Goal: Information Seeking & Learning: Check status

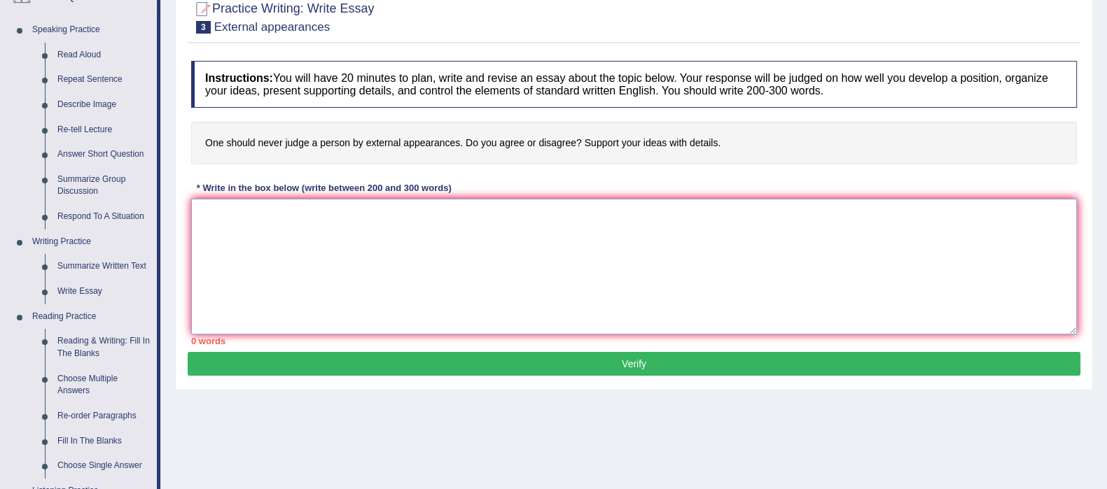
click at [712, 235] on textarea at bounding box center [634, 267] width 886 height 136
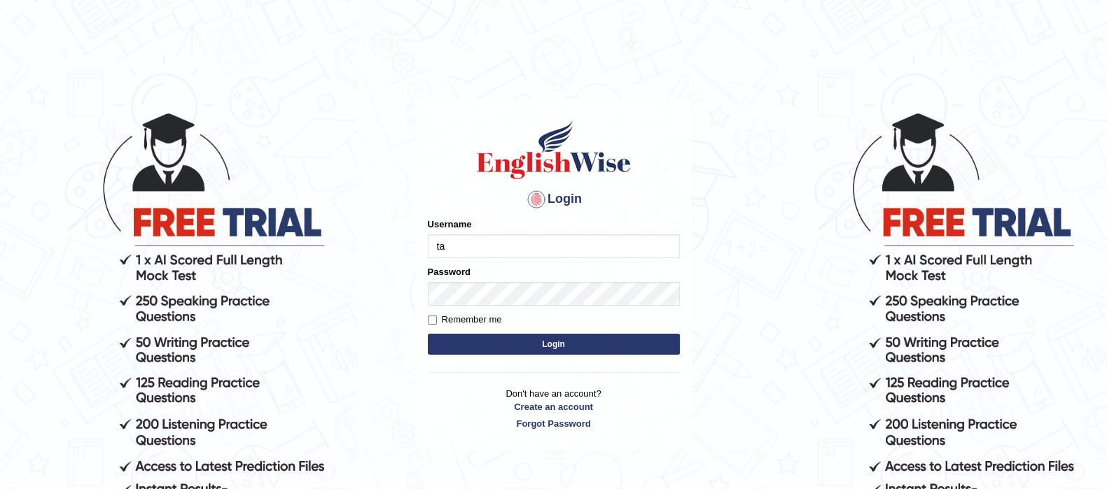
type input "tarni_parramatta"
click at [559, 315] on div "Remember me" at bounding box center [554, 320] width 252 height 14
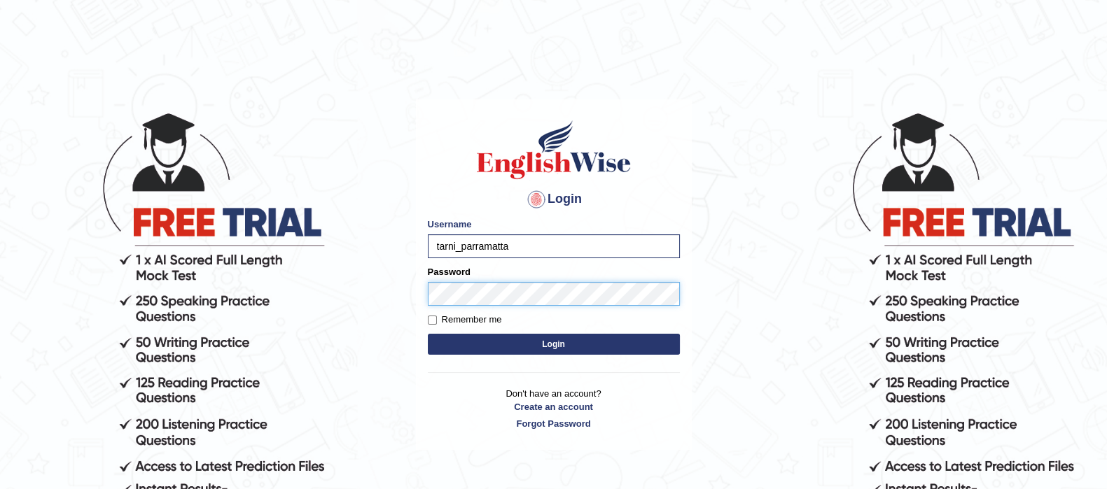
click at [428, 334] on button "Login" at bounding box center [554, 344] width 252 height 21
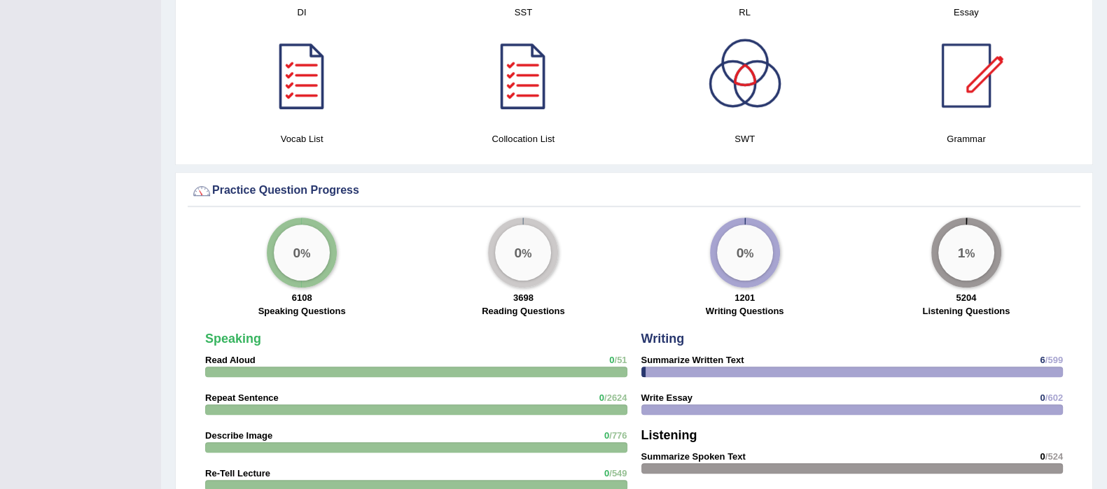
scroll to position [948, 0]
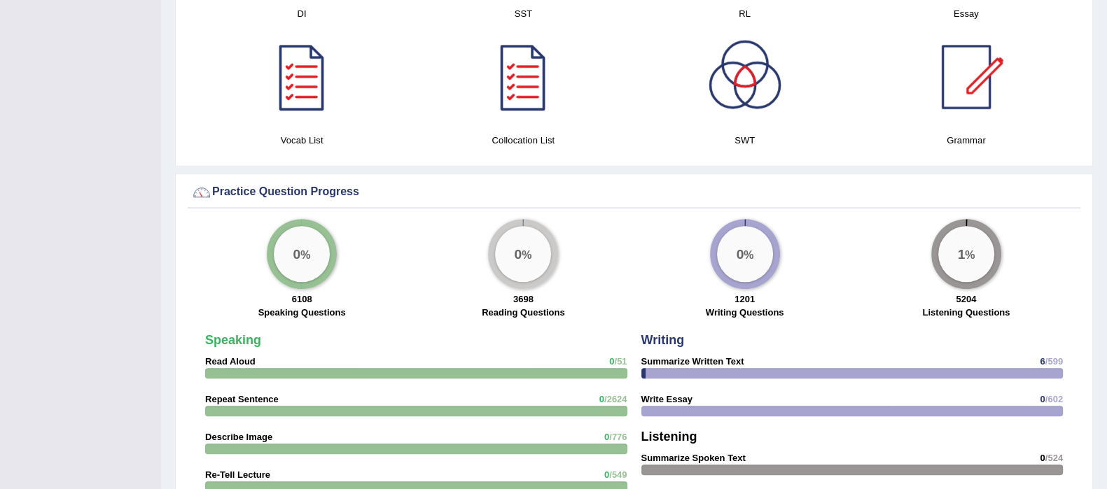
click at [145, 409] on div "Toggle navigation Home Practice Questions Speaking Practice Read Aloud Repeat S…" at bounding box center [553, 124] width 1107 height 2144
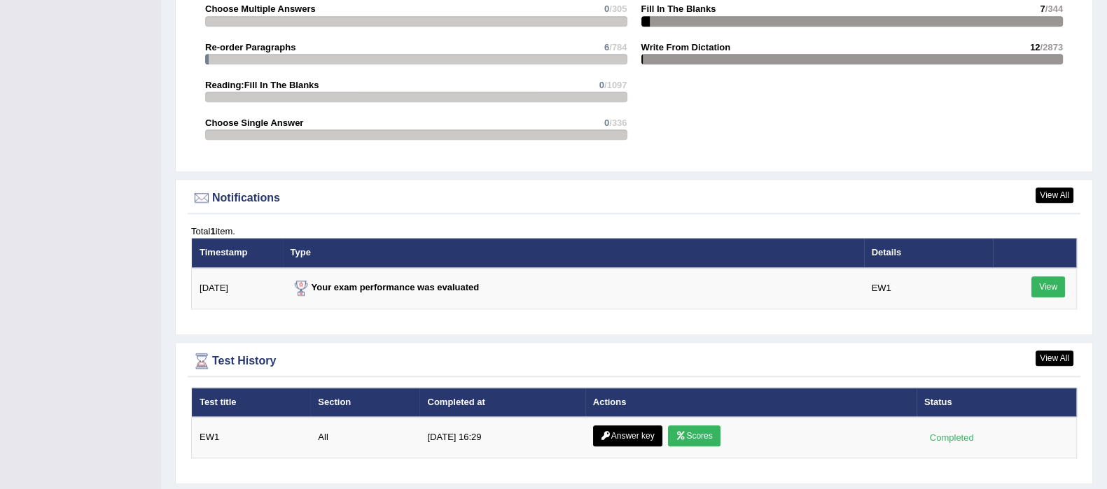
scroll to position [1656, 0]
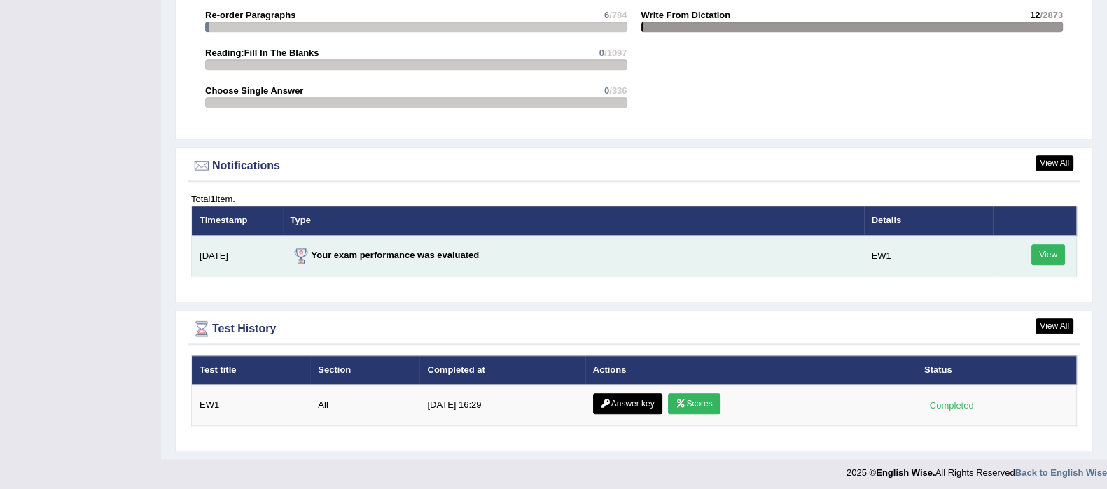
click at [1061, 246] on link "View" at bounding box center [1048, 254] width 34 height 21
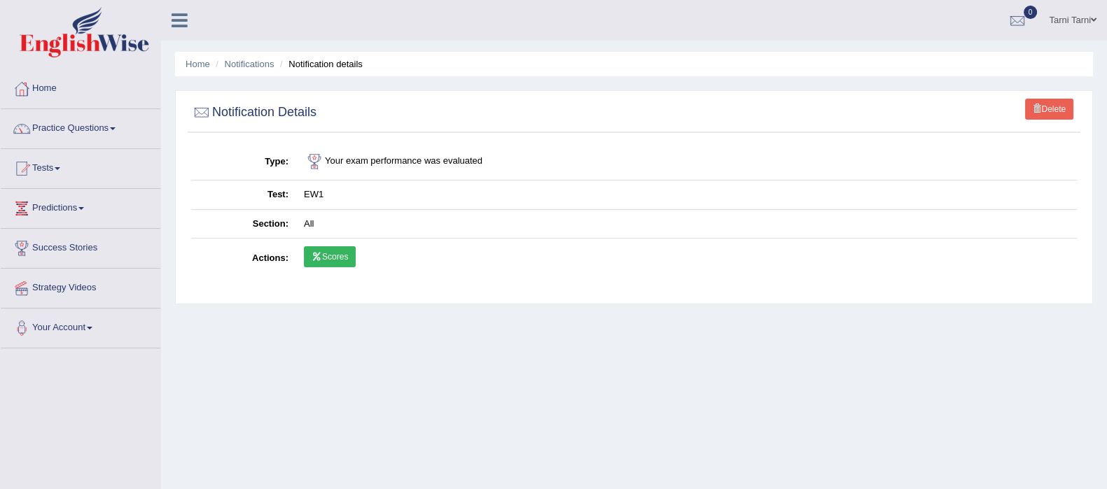
click at [329, 251] on link "Scores" at bounding box center [330, 256] width 52 height 21
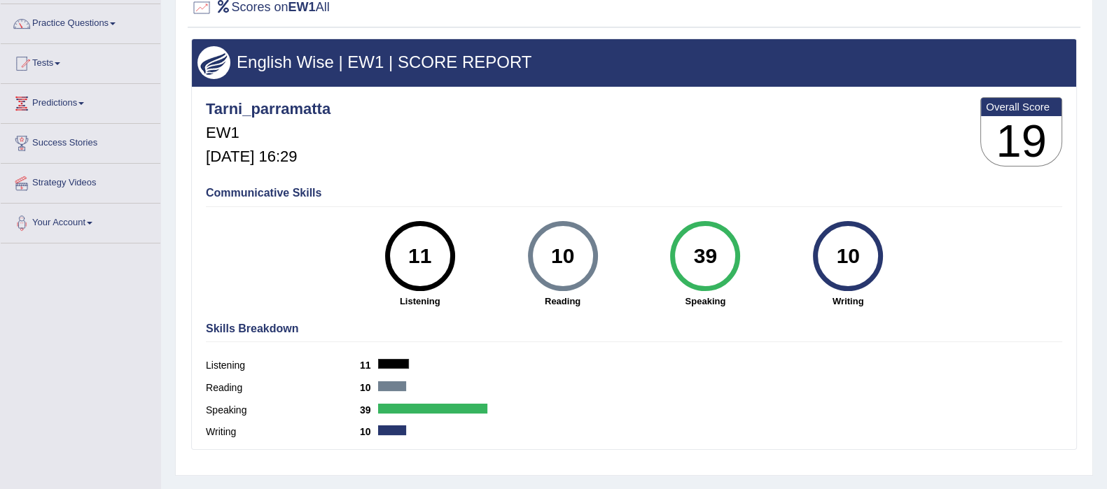
scroll to position [85, 0]
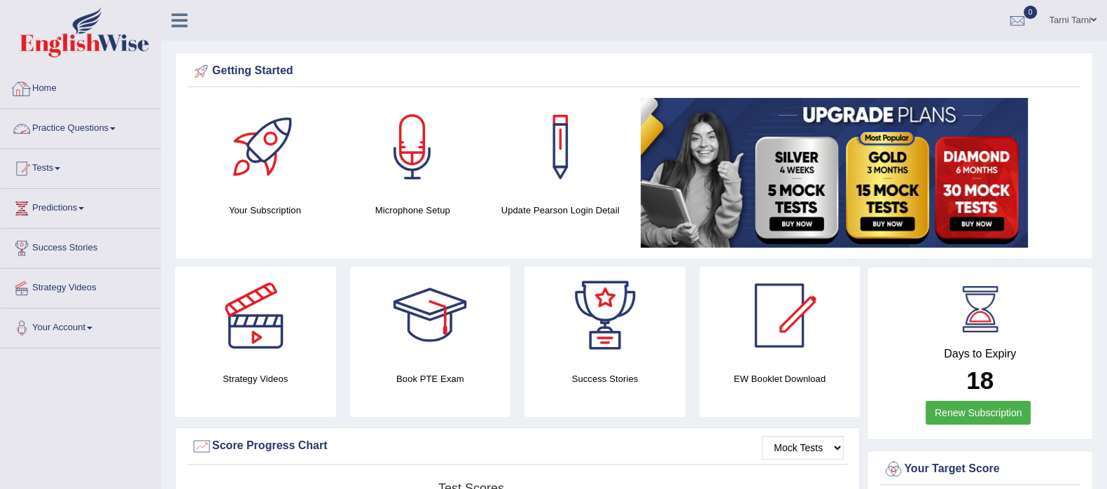
click at [91, 125] on link "Practice Questions" at bounding box center [81, 126] width 160 height 35
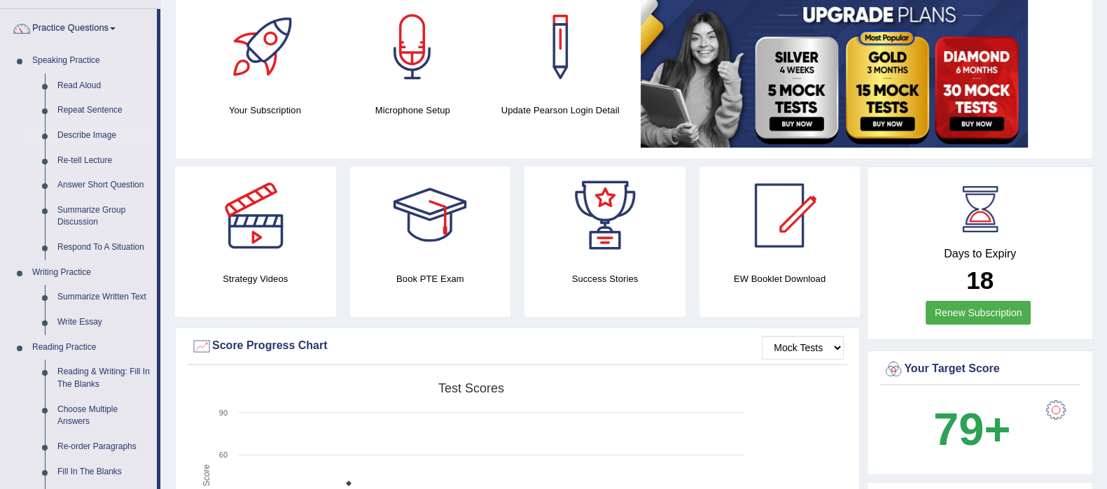
scroll to position [189, 0]
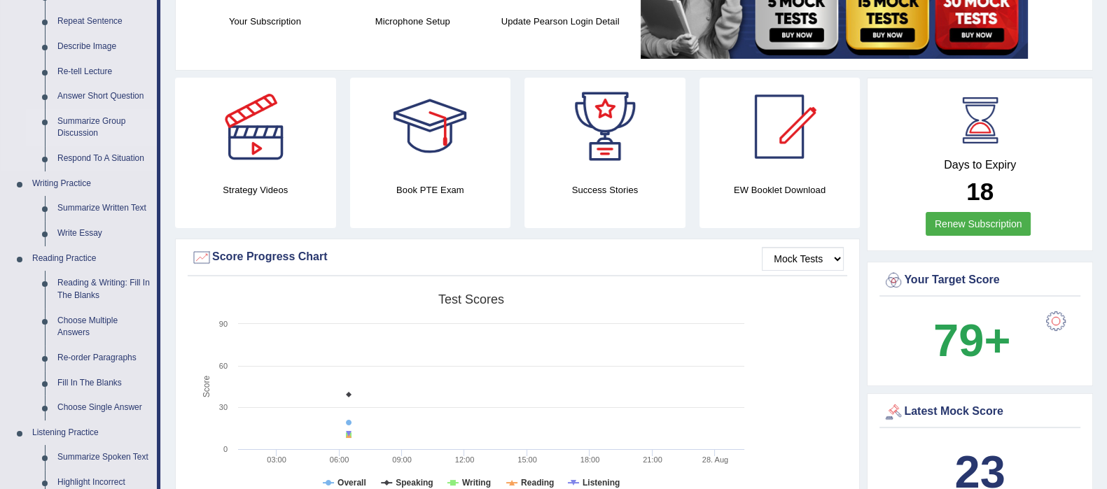
click at [97, 127] on link "Summarize Group Discussion" at bounding box center [104, 127] width 106 height 37
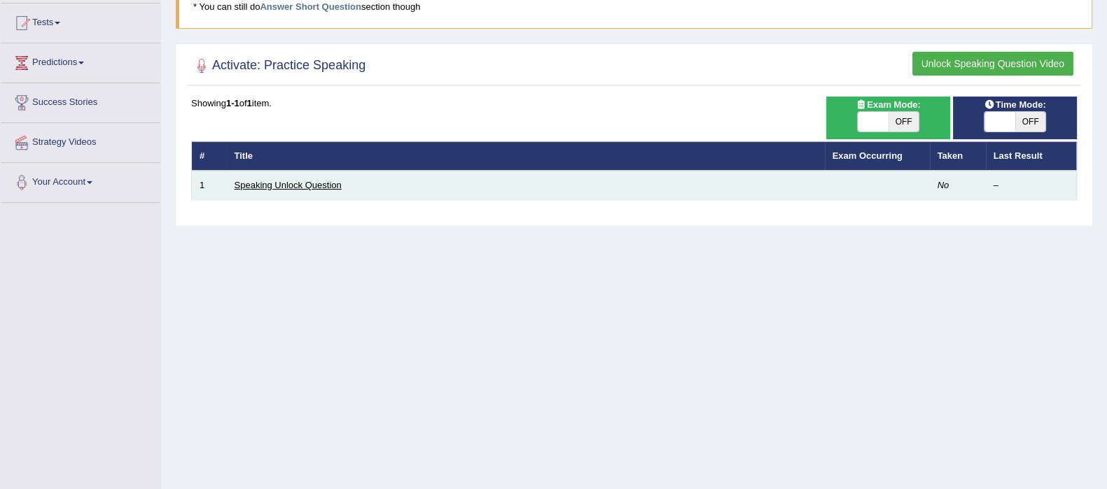
click at [249, 186] on link "Speaking Unlock Question" at bounding box center [288, 185] width 107 height 11
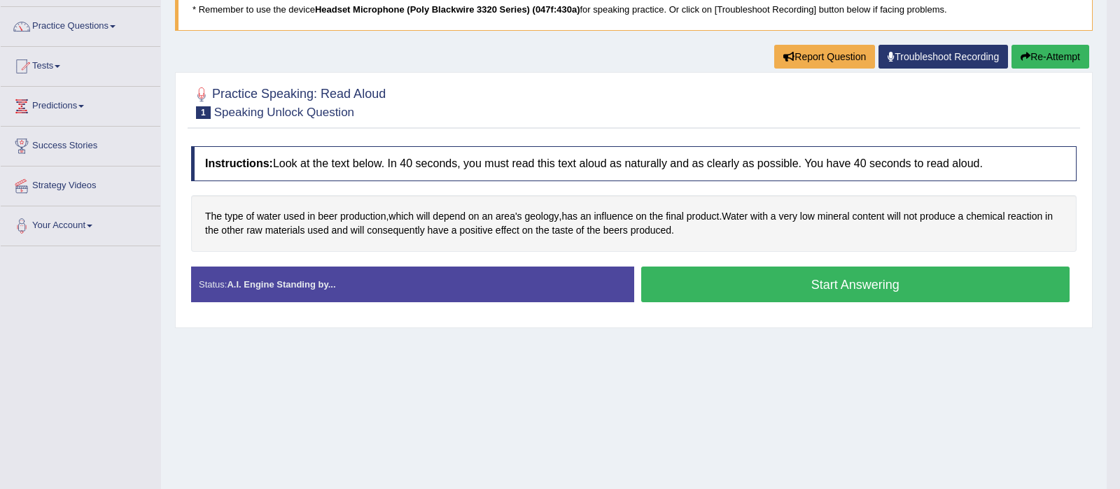
scroll to position [131, 0]
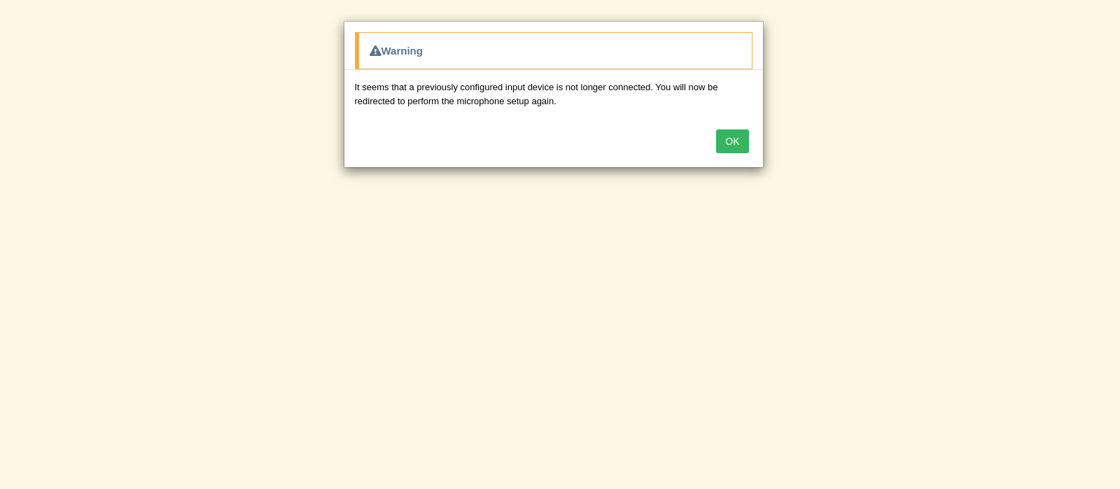
click at [729, 142] on button "OK" at bounding box center [732, 142] width 32 height 24
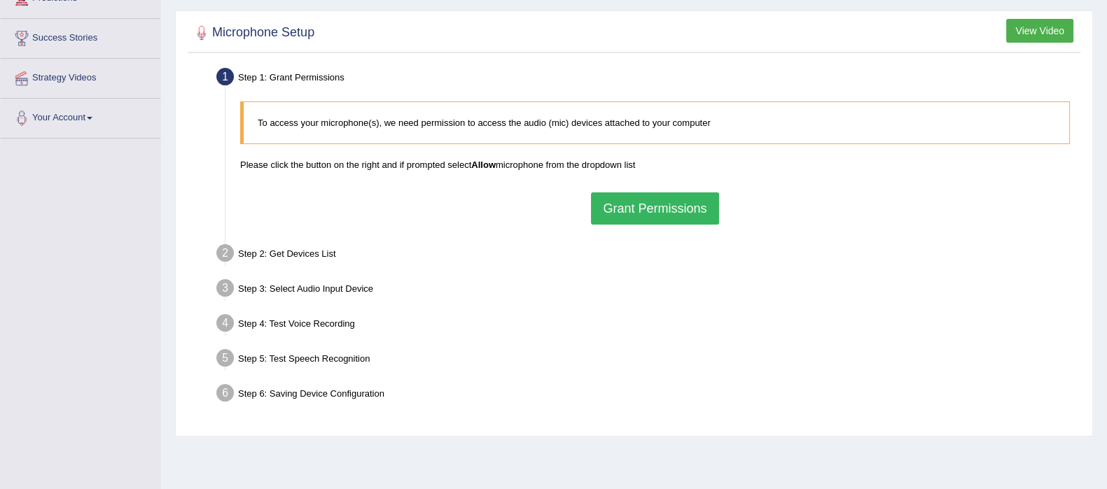
scroll to position [245, 0]
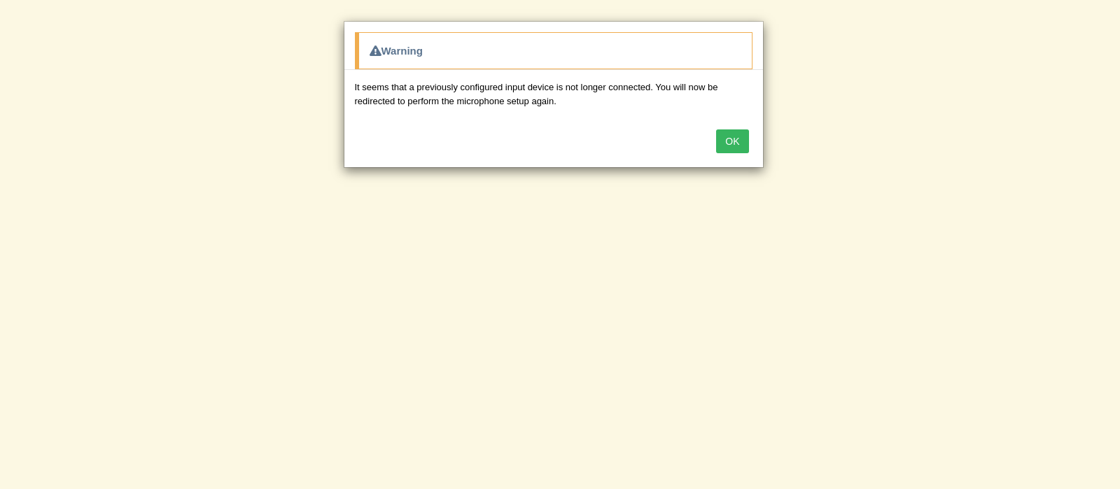
click at [728, 143] on button "OK" at bounding box center [732, 142] width 32 height 24
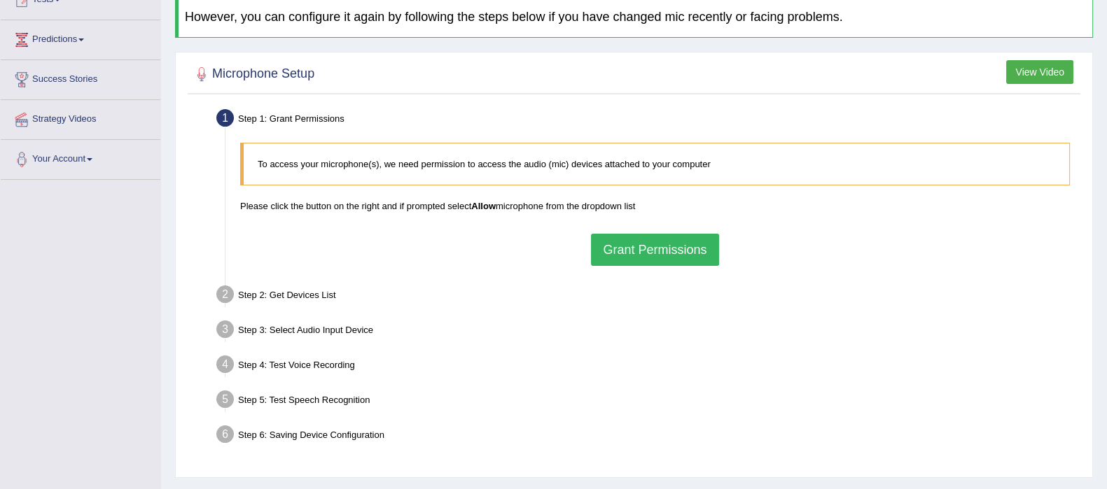
scroll to position [245, 0]
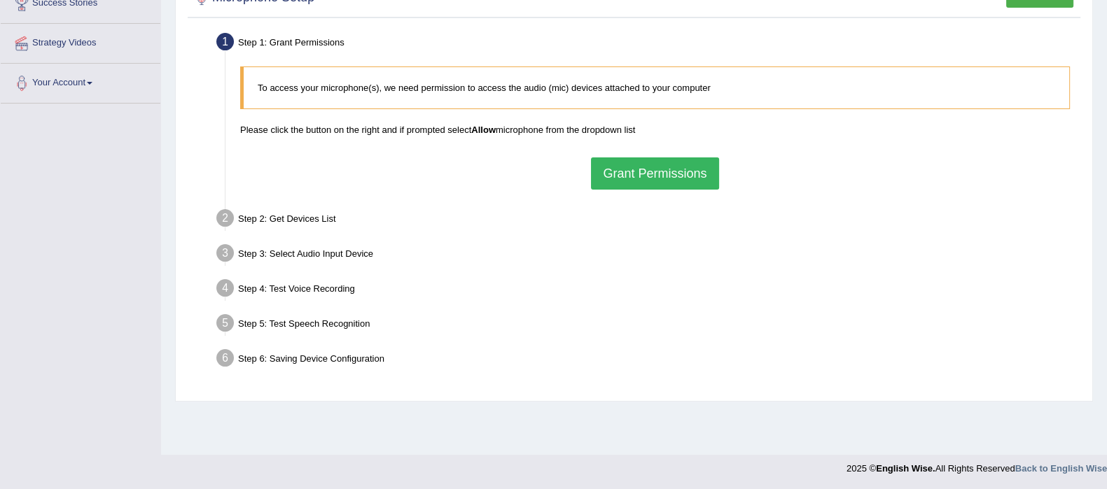
click at [684, 159] on button "Grant Permissions" at bounding box center [654, 174] width 127 height 32
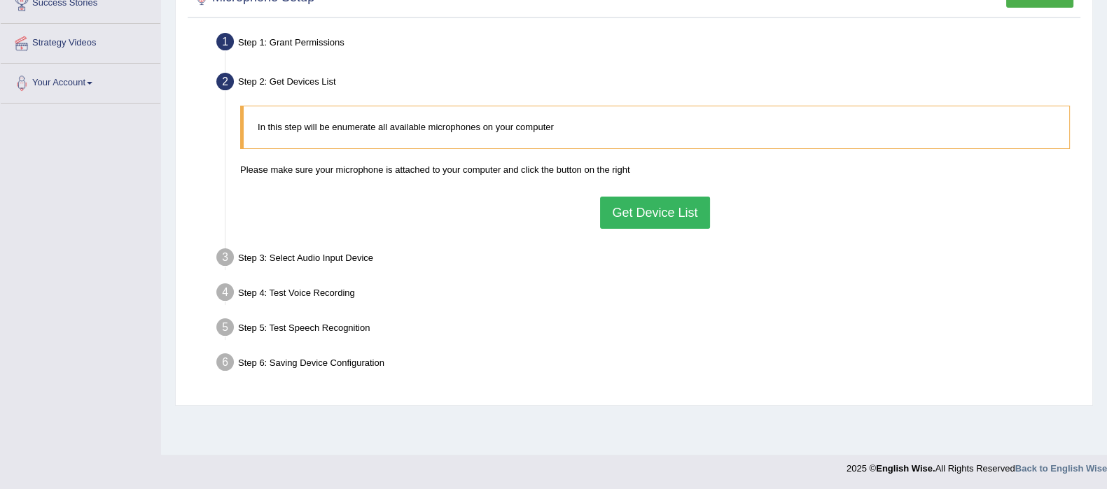
click at [654, 217] on button "Get Device List" at bounding box center [654, 213] width 109 height 32
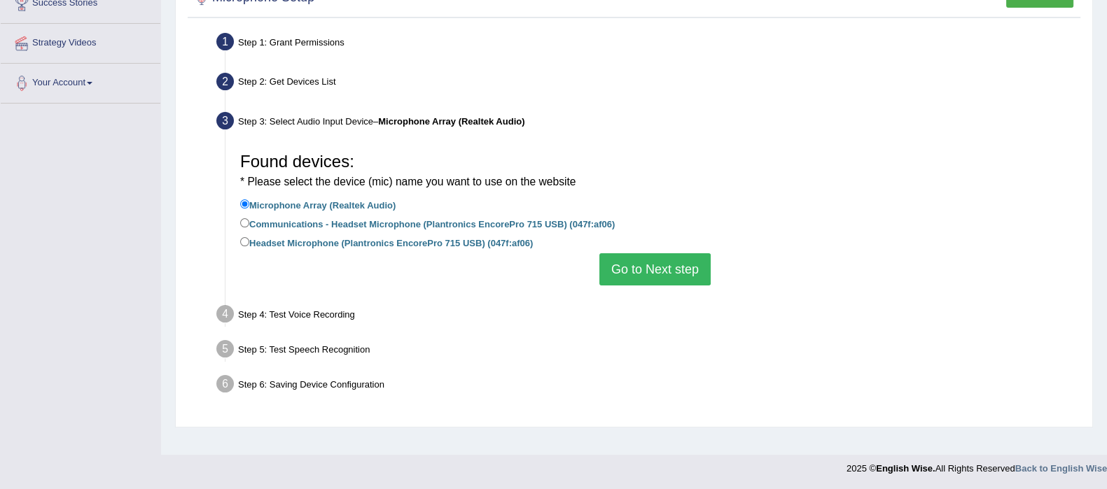
click at [636, 258] on button "Go to Next step" at bounding box center [654, 269] width 111 height 32
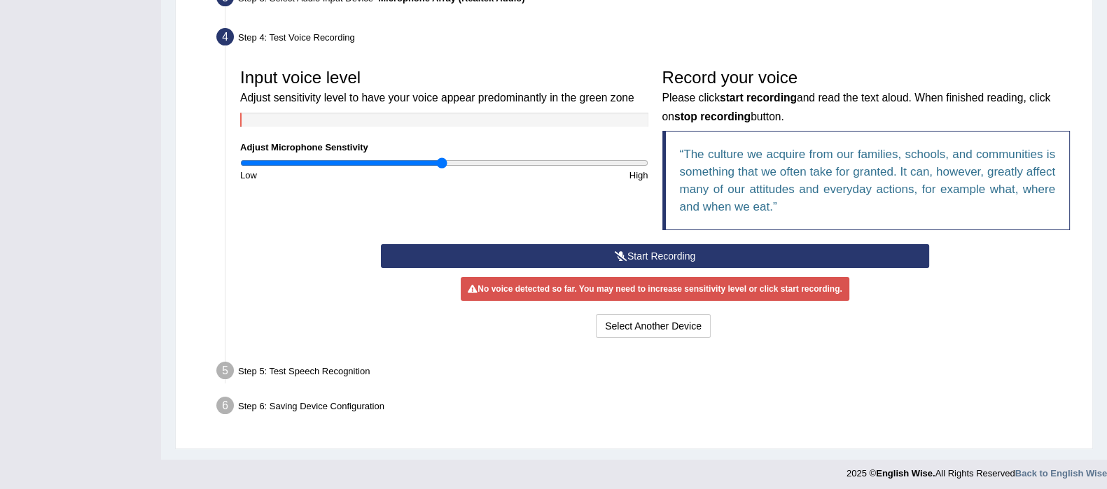
scroll to position [372, 0]
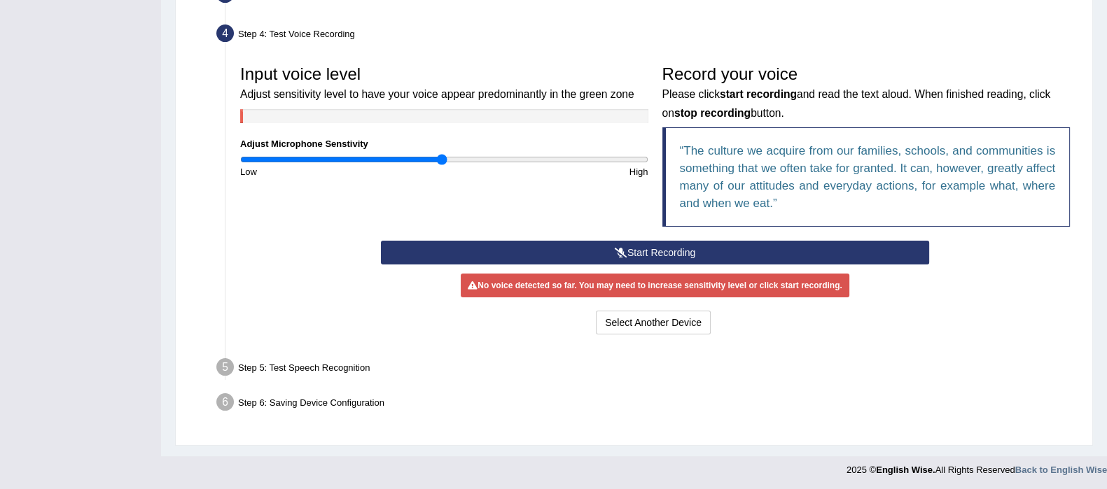
click at [690, 264] on div "Start Recording Stop Recording Note: Please listen to the recording till the en…" at bounding box center [655, 289] width 562 height 97
click at [687, 246] on button "Start Recording" at bounding box center [655, 253] width 548 height 24
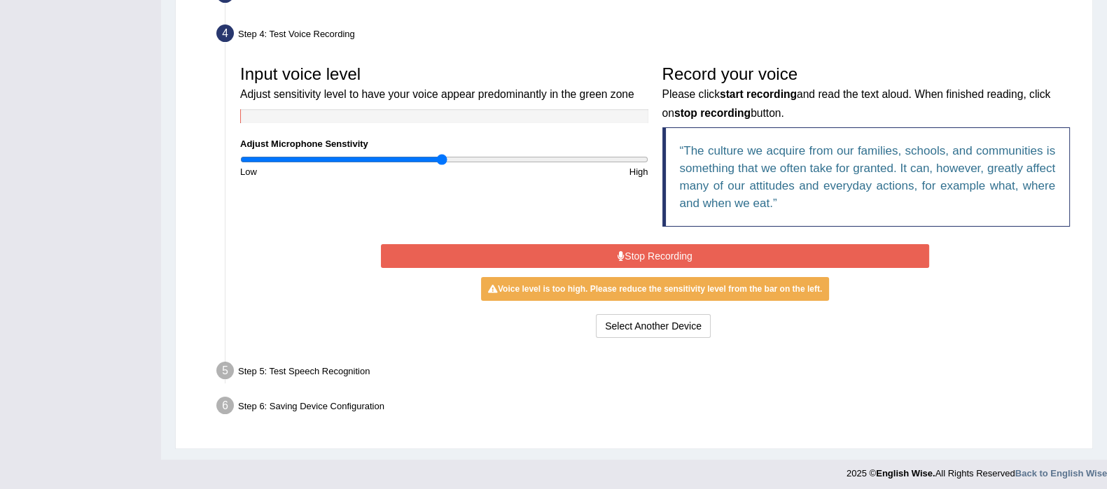
click at [687, 246] on button "Stop Recording" at bounding box center [655, 256] width 548 height 24
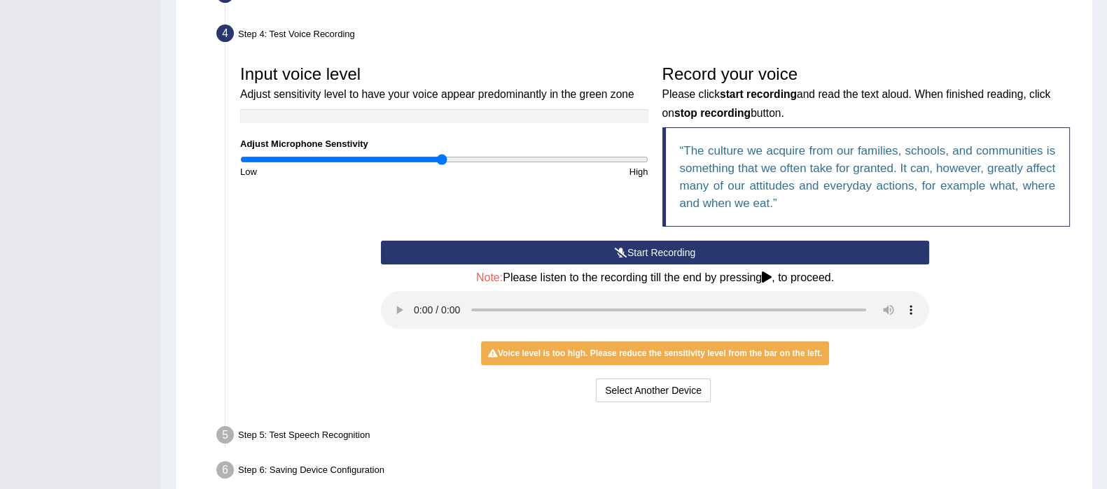
scroll to position [440, 0]
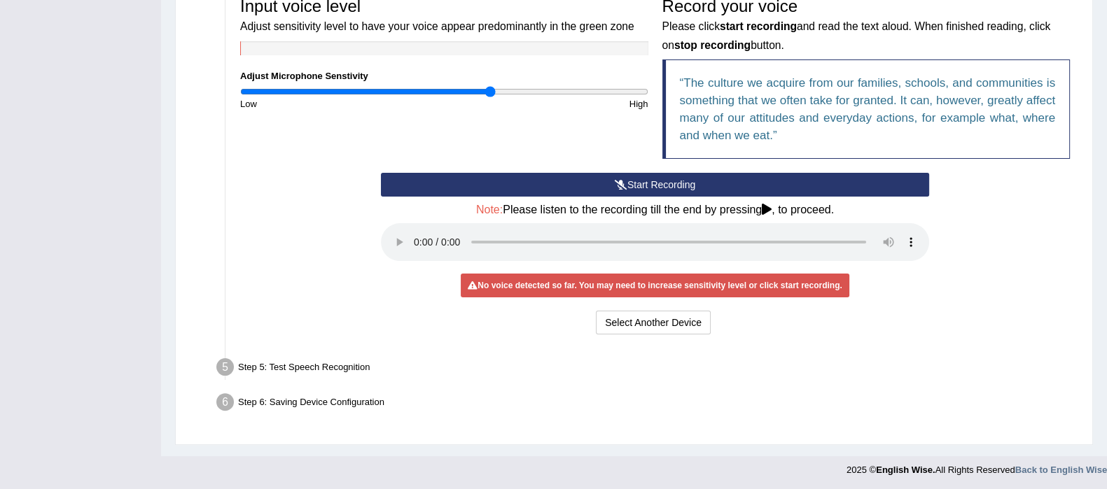
drag, startPoint x: 450, startPoint y: 90, endPoint x: 490, endPoint y: 92, distance: 40.0
type input "1.24"
click at [490, 92] on input "range" at bounding box center [444, 91] width 408 height 11
click at [624, 190] on button "Start Recording" at bounding box center [655, 185] width 548 height 24
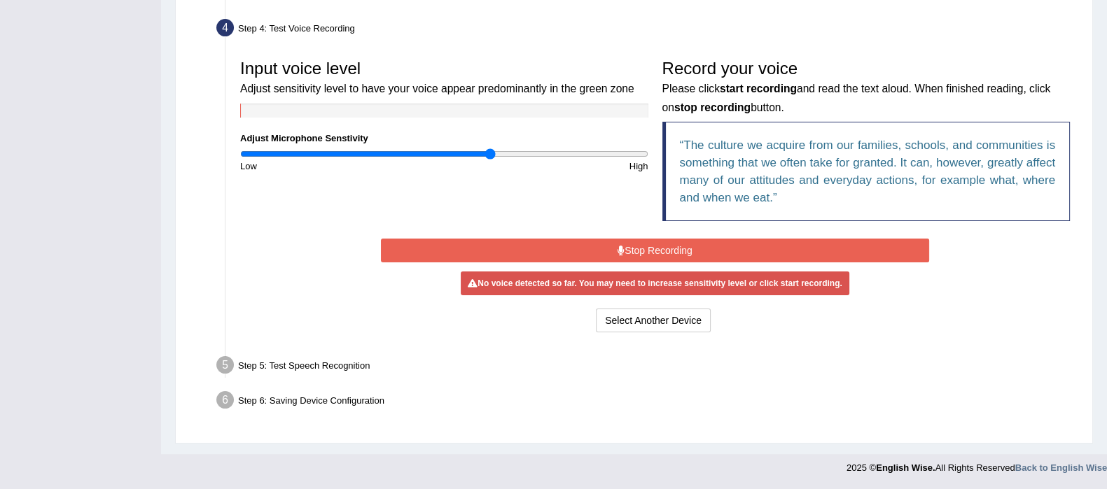
scroll to position [375, 0]
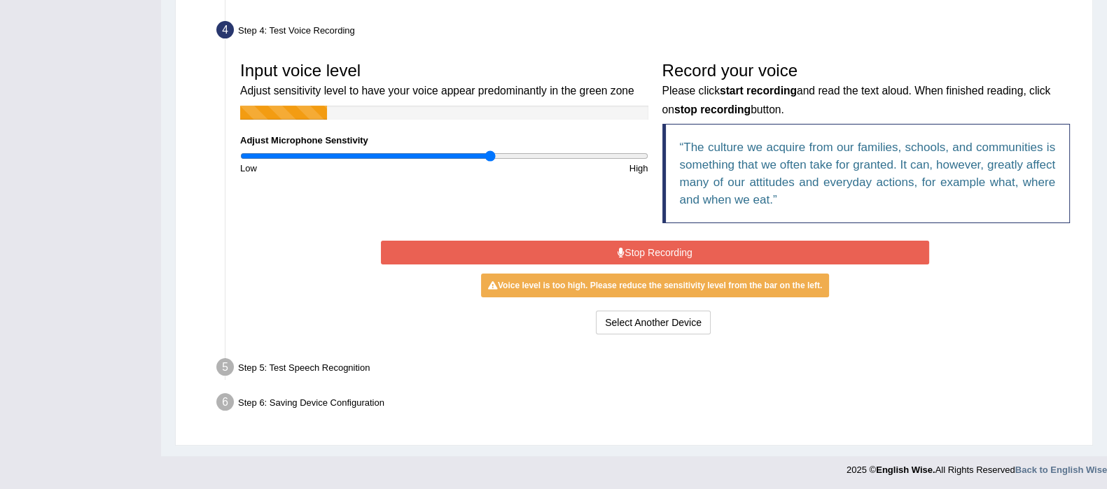
click at [650, 256] on button "Stop Recording" at bounding box center [655, 253] width 548 height 24
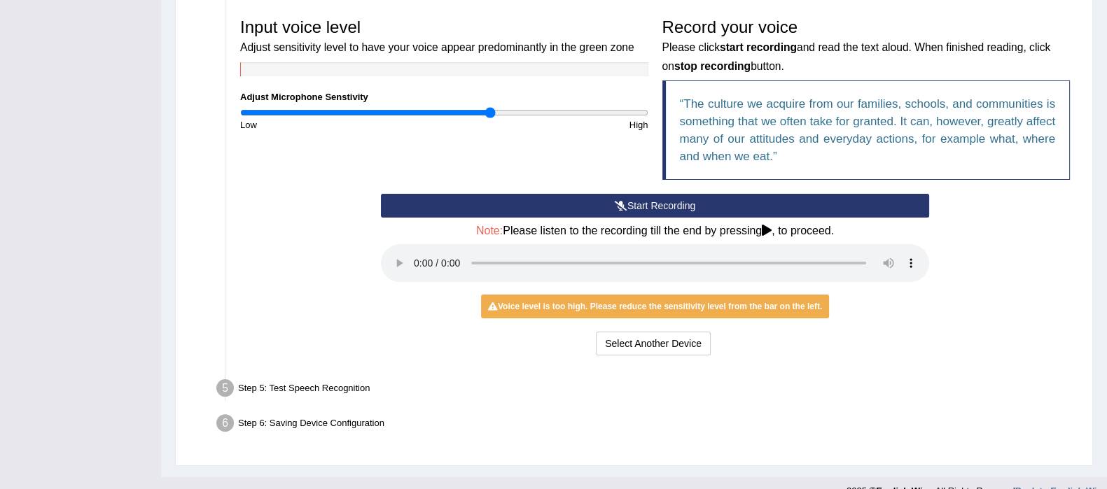
scroll to position [440, 0]
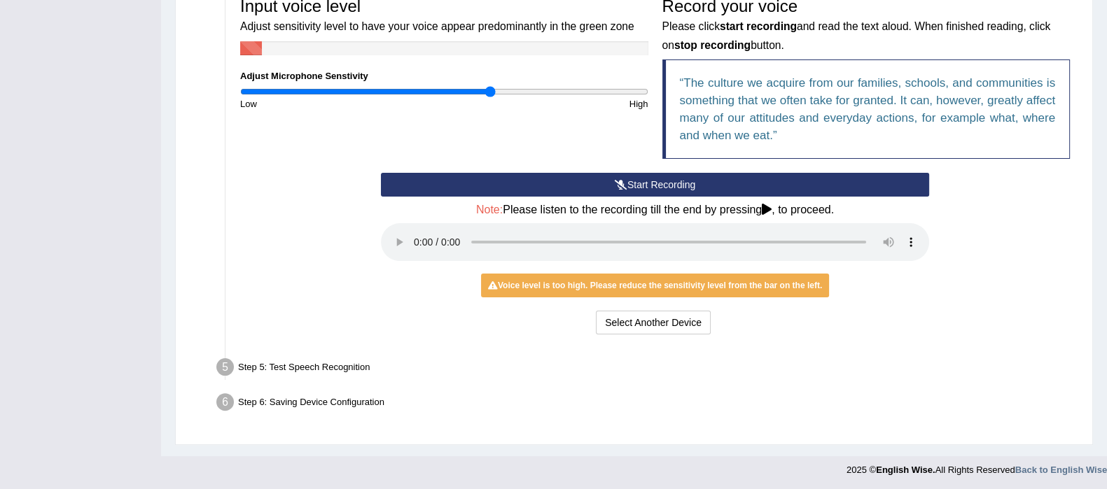
click at [734, 281] on div "Voice level is too high. Please reduce the sensitivity level from the bar on th…" at bounding box center [655, 286] width 348 height 24
type input "1.78"
click at [599, 86] on input "range" at bounding box center [444, 91] width 408 height 11
